Goal: Complete application form: Complete application form

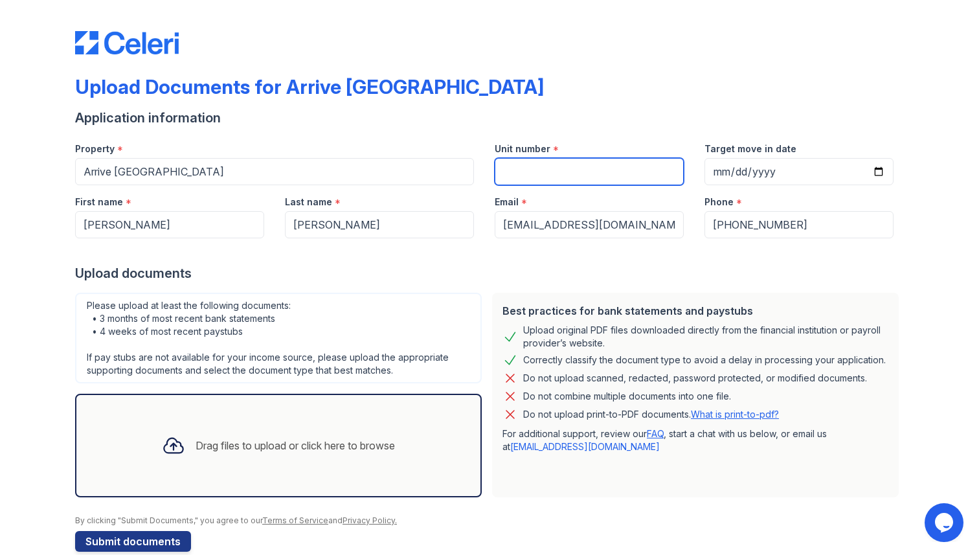
click at [565, 174] on input "Unit number" at bounding box center [589, 171] width 189 height 27
type input "520"
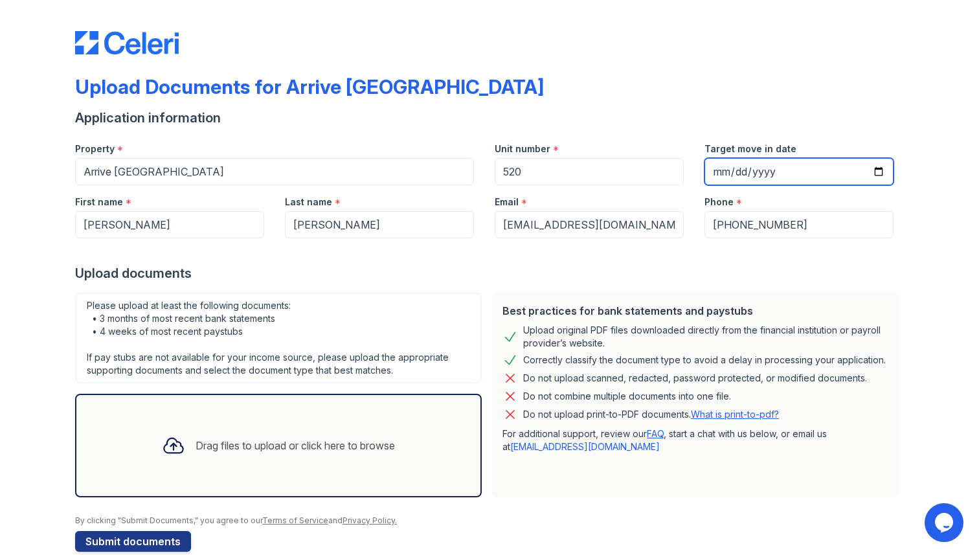
click at [764, 168] on input "Target move in date" at bounding box center [798, 171] width 189 height 27
click at [867, 170] on input "Target move in date" at bounding box center [798, 171] width 189 height 27
type input "2025-10-13"
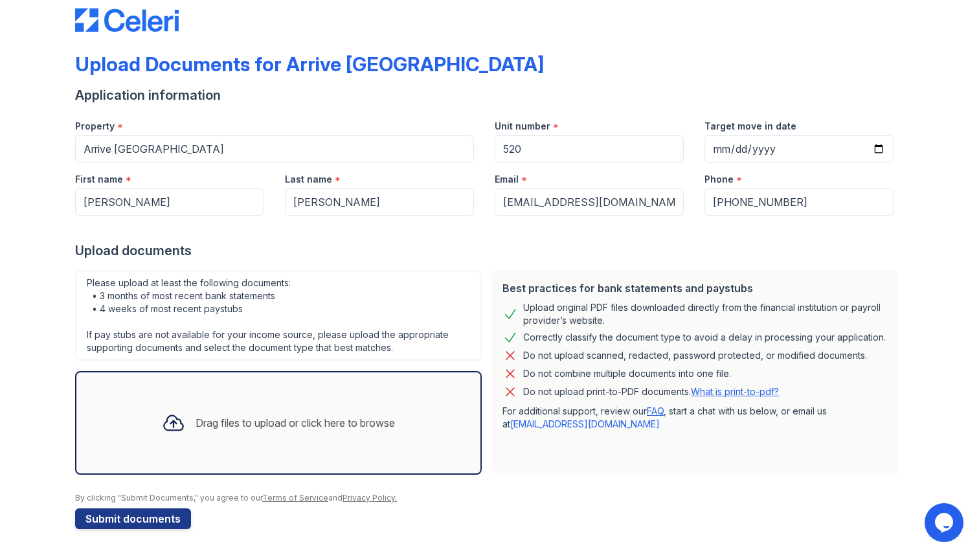
click at [231, 422] on div "Drag files to upload or click here to browse" at bounding box center [295, 423] width 199 height 16
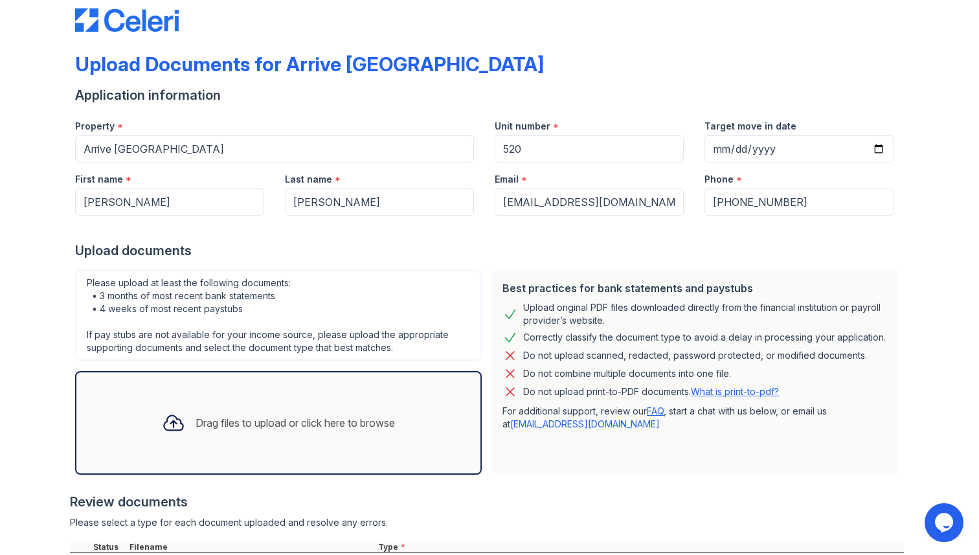
click at [343, 430] on div "Drag files to upload or click here to browse" at bounding box center [295, 423] width 199 height 16
click at [361, 432] on div "Drag files to upload or click here to browse" at bounding box center [279, 423] width 254 height 44
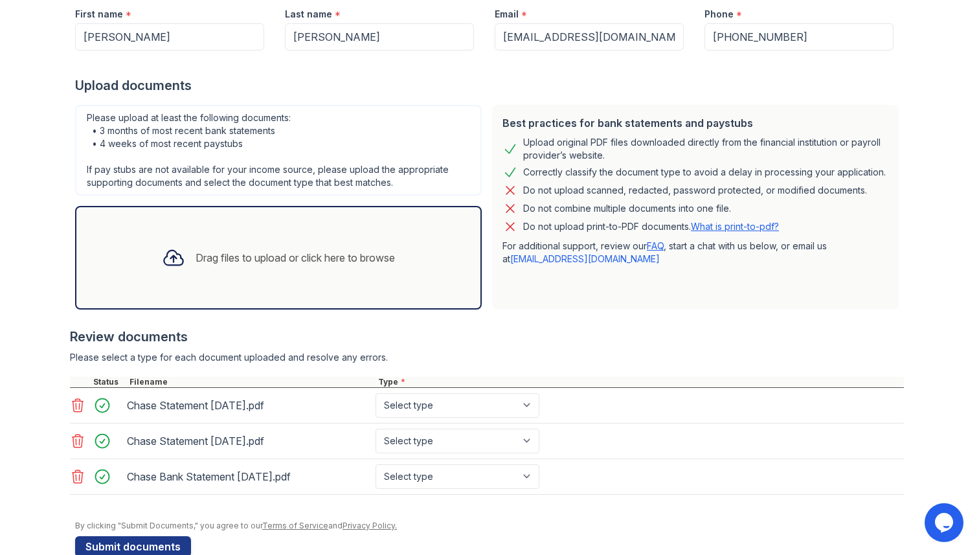
scroll to position [216, 0]
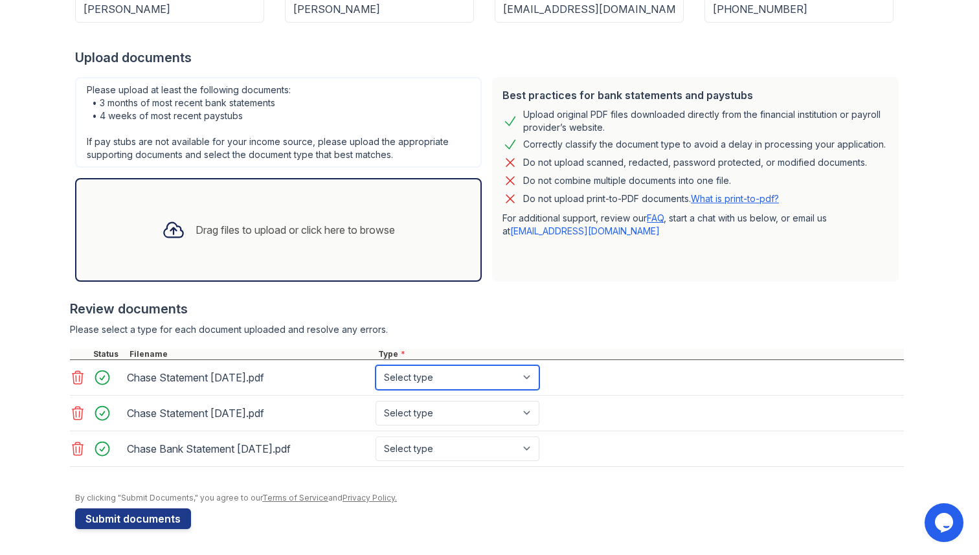
click at [411, 369] on select "Select type Paystub Bank Statement Offer Letter Tax Documents Benefit Award Let…" at bounding box center [458, 377] width 164 height 25
select select "bank_statement"
click at [376, 365] on select "Select type Paystub Bank Statement Offer Letter Tax Documents Benefit Award Let…" at bounding box center [458, 377] width 164 height 25
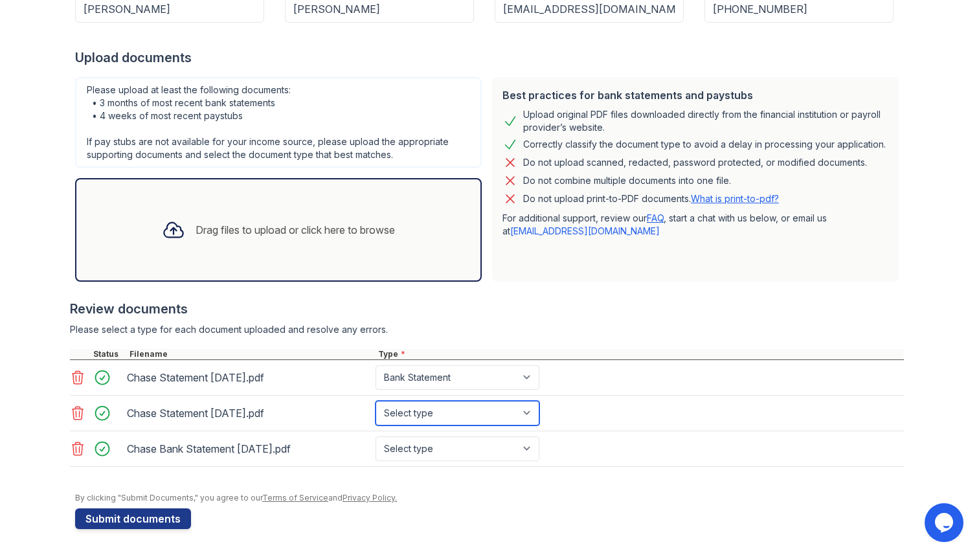
click at [417, 415] on select "Select type Paystub Bank Statement Offer Letter Tax Documents Benefit Award Let…" at bounding box center [458, 413] width 164 height 25
select select "bank_statement"
click at [376, 401] on select "Select type Paystub Bank Statement Offer Letter Tax Documents Benefit Award Let…" at bounding box center [458, 413] width 164 height 25
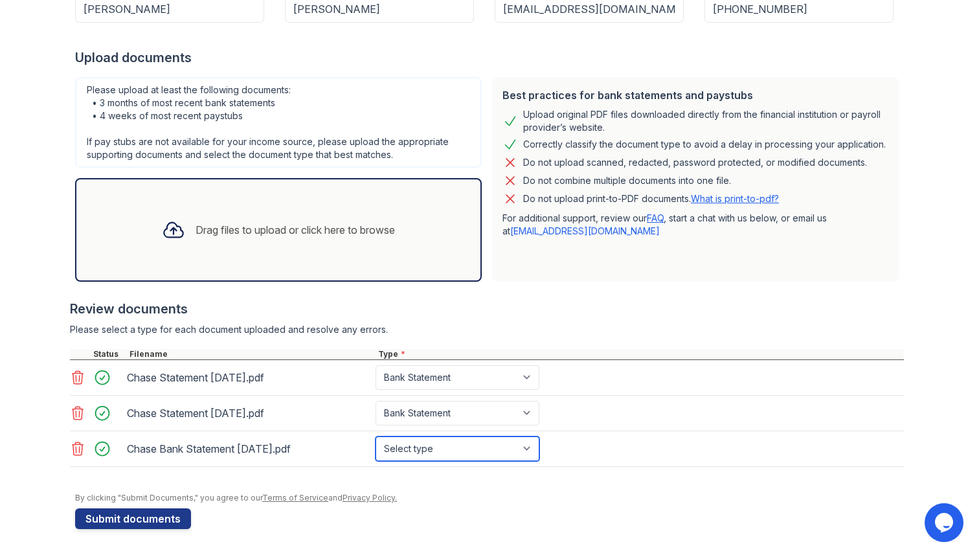
click at [414, 448] on select "Select type Paystub Bank Statement Offer Letter Tax Documents Benefit Award Let…" at bounding box center [458, 448] width 164 height 25
select select "bank_statement"
click at [376, 436] on select "Select type Paystub Bank Statement Offer Letter Tax Documents Benefit Award Let…" at bounding box center [458, 448] width 164 height 25
click at [277, 236] on div "Drag files to upload or click here to browse" at bounding box center [295, 230] width 199 height 16
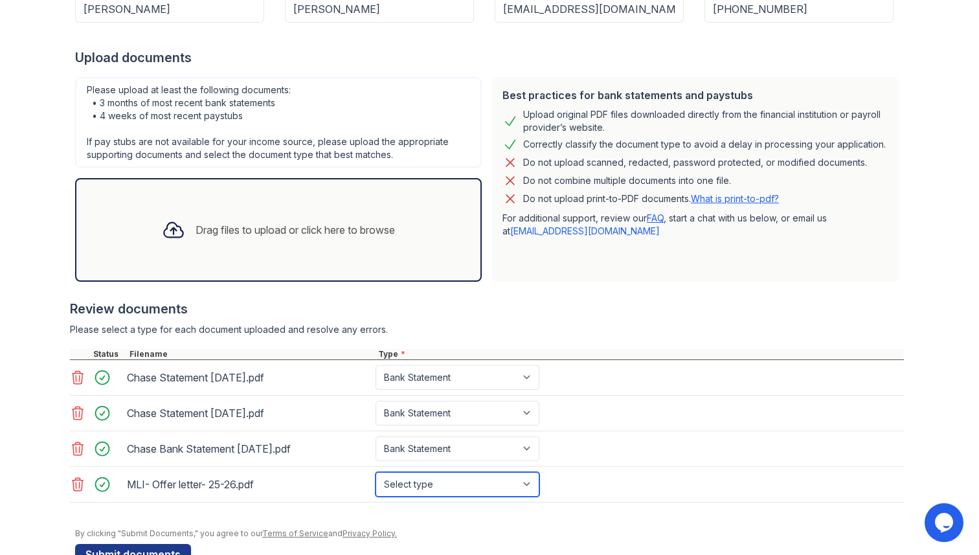
click at [433, 480] on select "Select type Paystub Bank Statement Offer Letter Tax Documents Benefit Award Let…" at bounding box center [458, 484] width 164 height 25
select select "offer_letter"
click at [376, 472] on select "Select type Paystub Bank Statement Offer Letter Tax Documents Benefit Award Let…" at bounding box center [458, 484] width 164 height 25
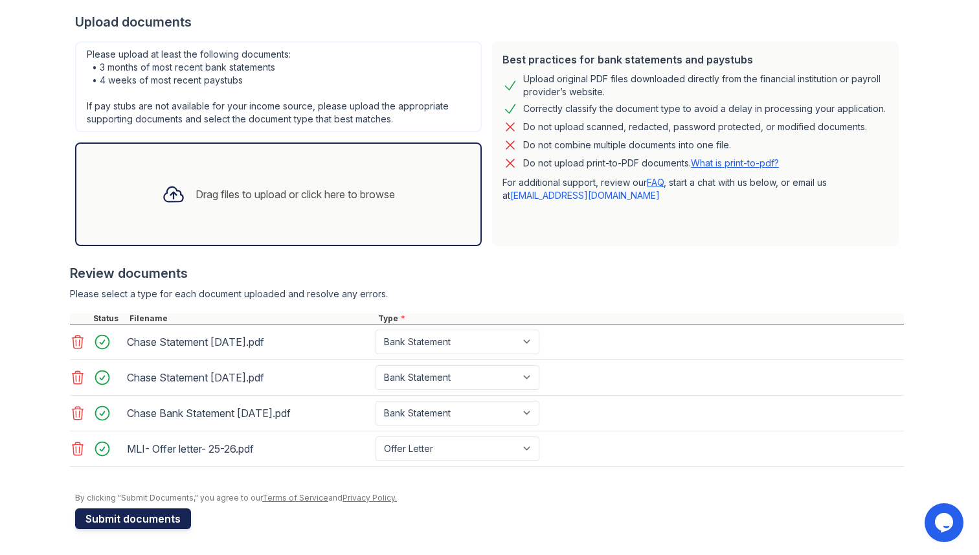
click at [100, 519] on button "Submit documents" at bounding box center [133, 518] width 116 height 21
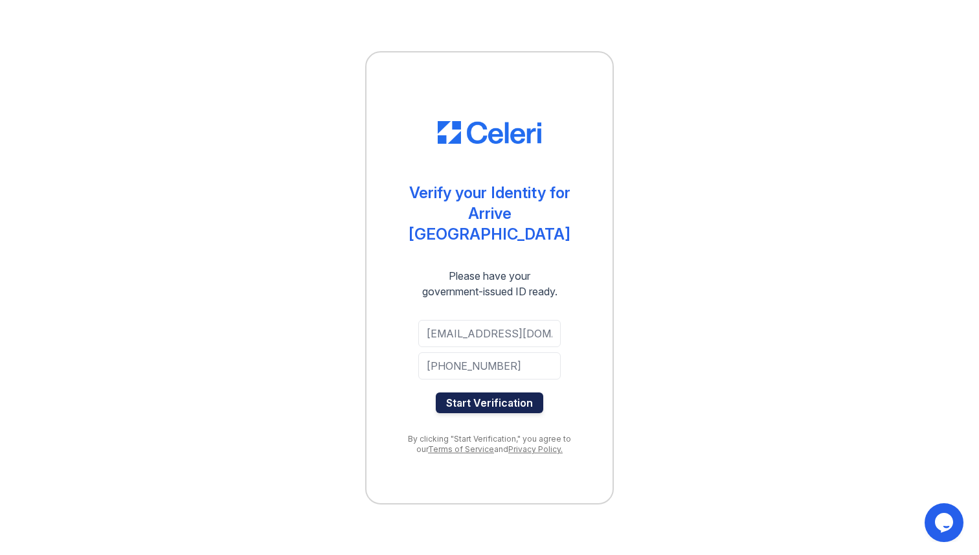
click at [497, 392] on button "Start Verification" at bounding box center [489, 402] width 107 height 21
